Goal: Task Accomplishment & Management: Manage account settings

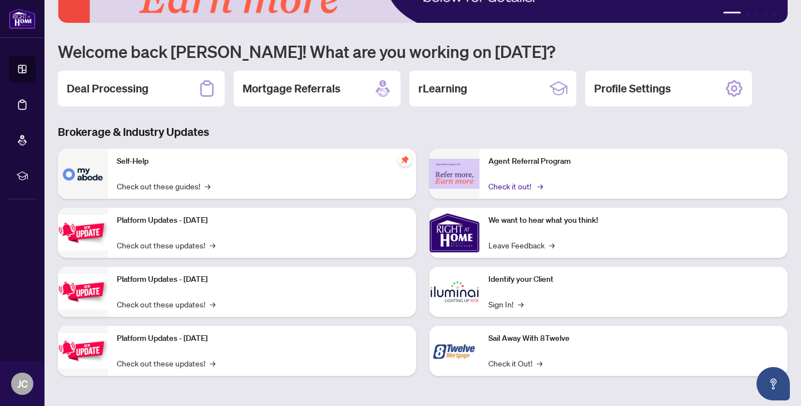
scroll to position [70, 0]
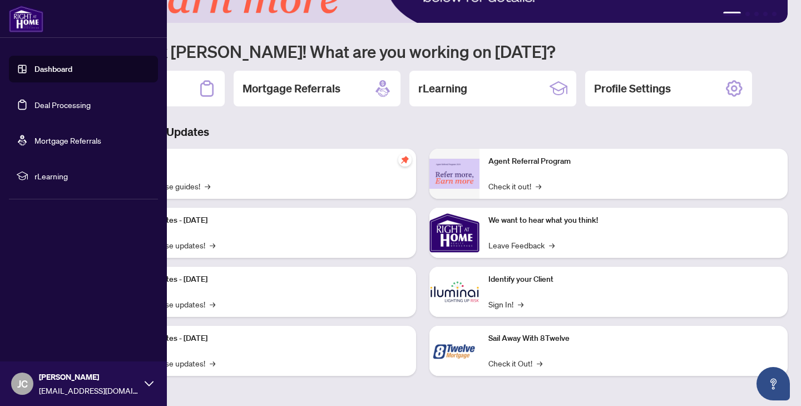
click at [36, 106] on link "Deal Processing" at bounding box center [63, 105] width 56 height 10
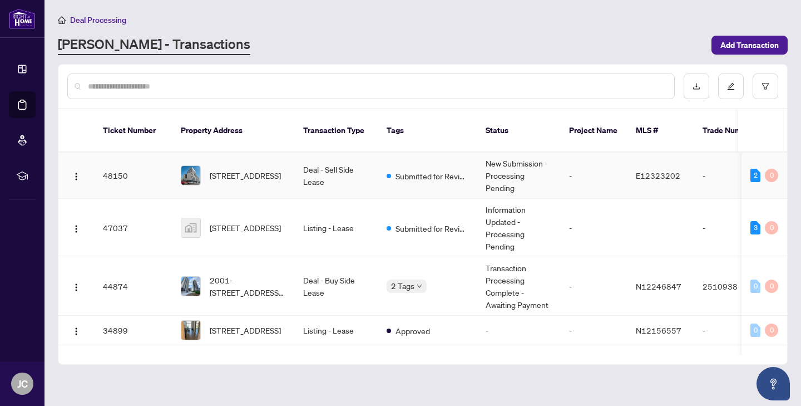
click at [341, 169] on td "Deal - Sell Side Lease" at bounding box center [335, 175] width 83 height 46
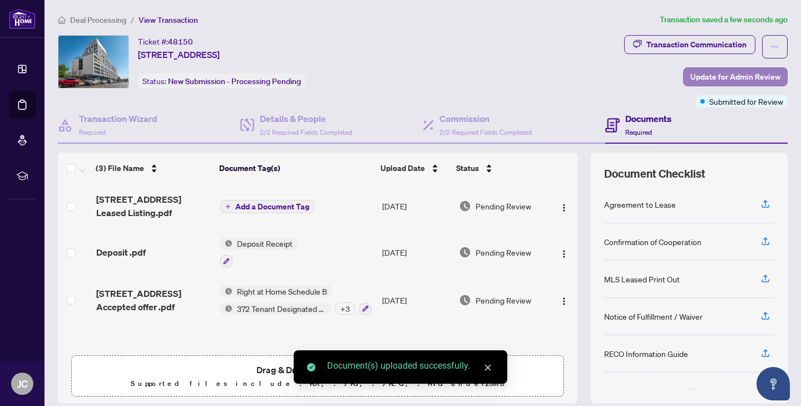
click at [703, 77] on span "Update for Admin Review" at bounding box center [736, 77] width 90 height 18
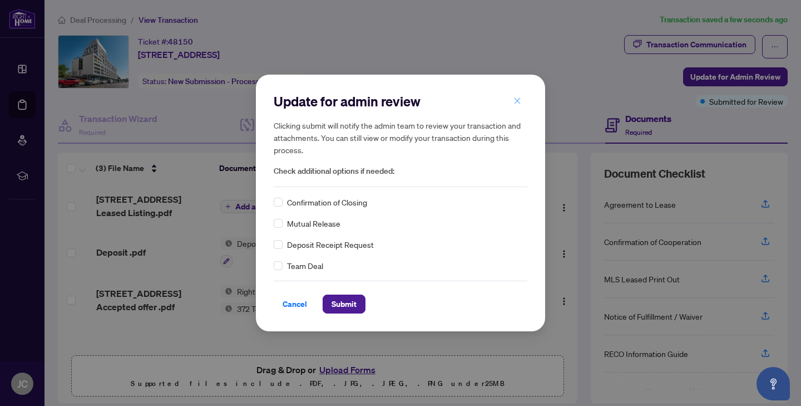
click at [520, 101] on icon "close" at bounding box center [518, 101] width 8 height 8
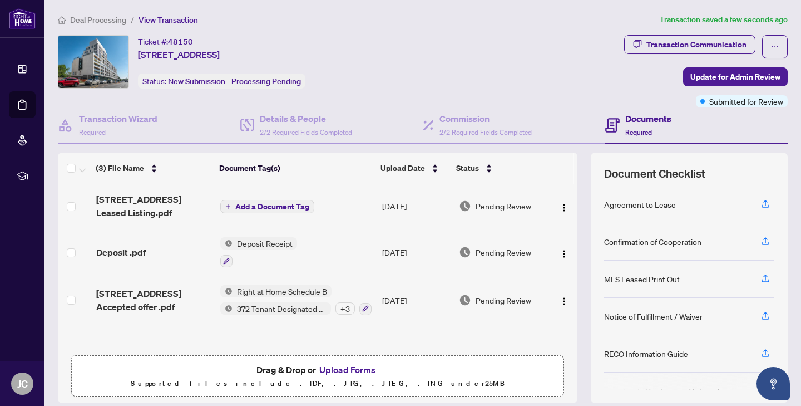
click at [269, 205] on span "Add a Document Tag" at bounding box center [272, 207] width 74 height 8
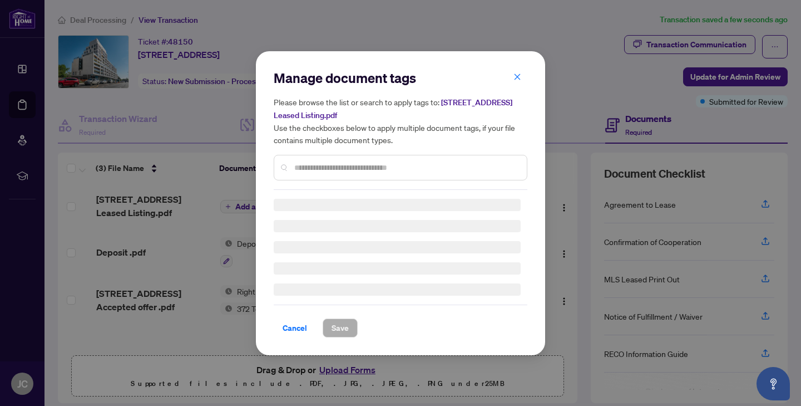
click at [330, 167] on input "text" at bounding box center [406, 167] width 224 height 12
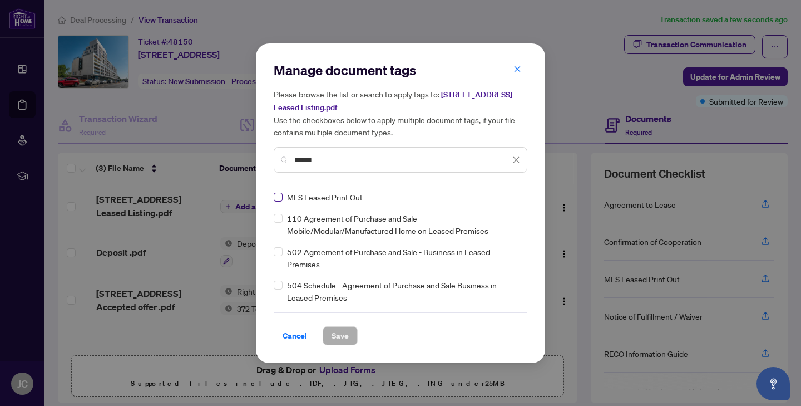
type input "******"
click at [281, 200] on span at bounding box center [278, 197] width 9 height 9
click at [333, 332] on span "Save" at bounding box center [340, 336] width 17 height 18
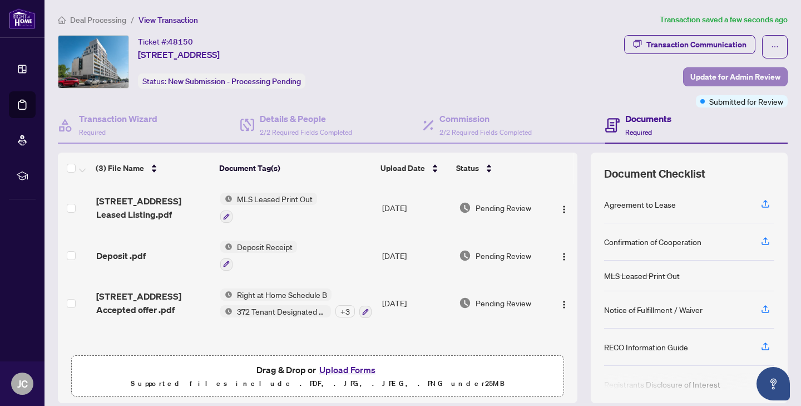
click at [704, 77] on span "Update for Admin Review" at bounding box center [736, 77] width 90 height 18
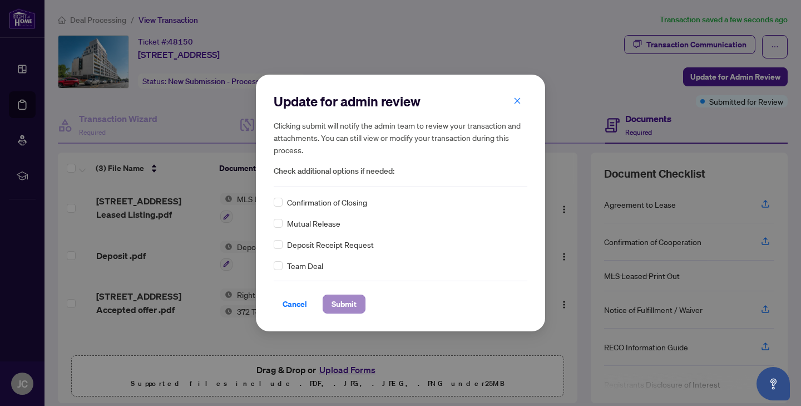
click at [332, 299] on span "Submit" at bounding box center [344, 304] width 25 height 18
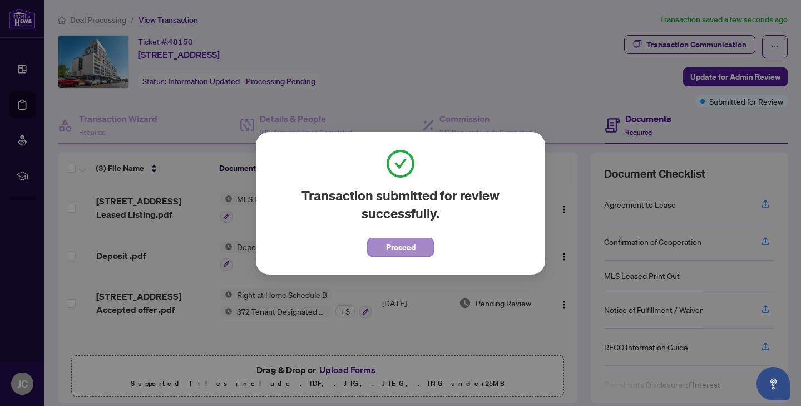
click at [418, 247] on button "Proceed" at bounding box center [400, 247] width 67 height 19
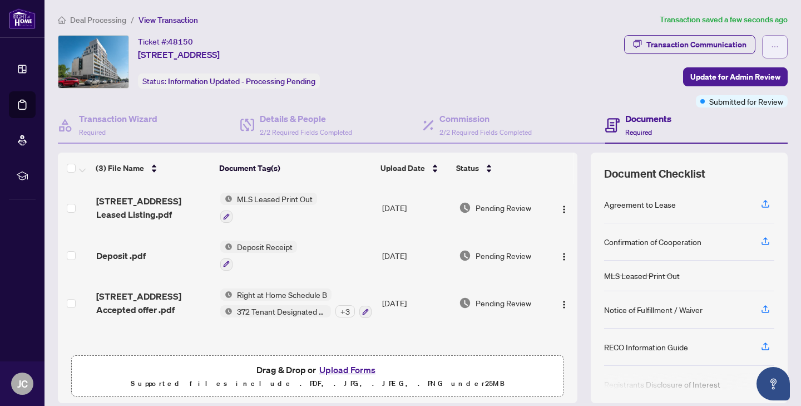
click at [772, 42] on span "button" at bounding box center [775, 47] width 8 height 18
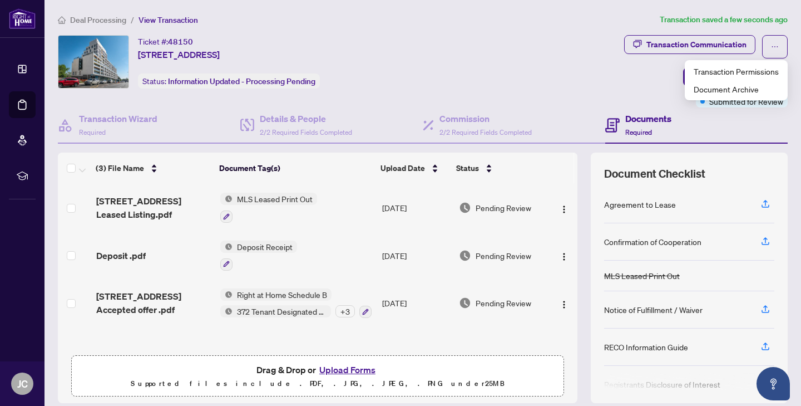
click at [630, 28] on div "Deal Processing / View Transaction Transaction saved a few seconds ago Ticket #…" at bounding box center [422, 241] width 739 height 456
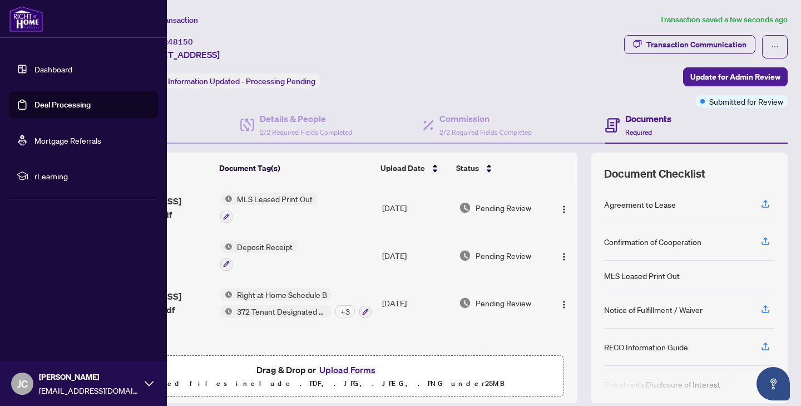
click at [27, 377] on span "JC" at bounding box center [22, 384] width 11 height 16
click at [41, 322] on span "Logout" at bounding box center [44, 317] width 25 height 18
